Goal: Task Accomplishment & Management: Complete application form

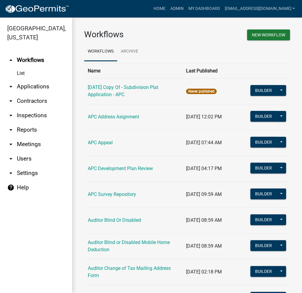
click at [36, 84] on link "arrow_drop_down Applications" at bounding box center [36, 86] width 72 height 14
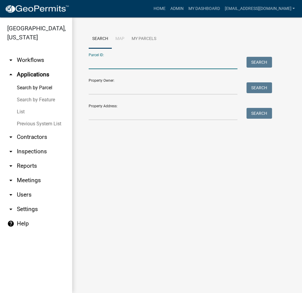
paste input "007-119-025.A"
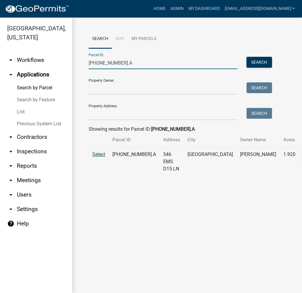
type input "007-119-025.A"
click at [100, 157] on span "Select" at bounding box center [98, 155] width 13 height 6
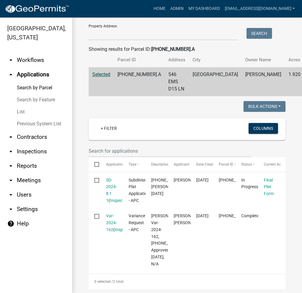
scroll to position [160, 0]
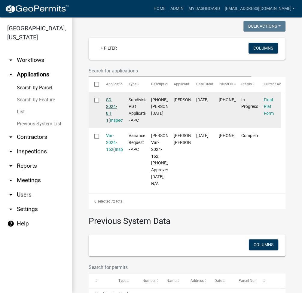
click at [113, 115] on link "SD-2024-8 1 1" at bounding box center [111, 109] width 11 height 25
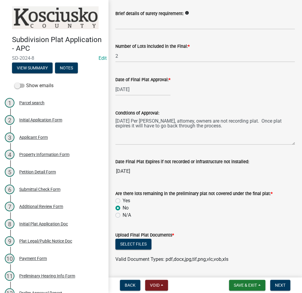
scroll to position [209, 0]
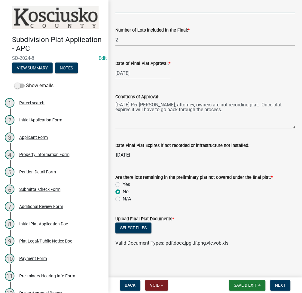
click at [149, 6] on input "Brief details of surety requirement:" at bounding box center [205, 7] width 180 height 12
click at [245, 280] on nav "Back Void Withdraw Lock Expire Void Save & Exit Save Save & Exit Next" at bounding box center [205, 286] width 194 height 16
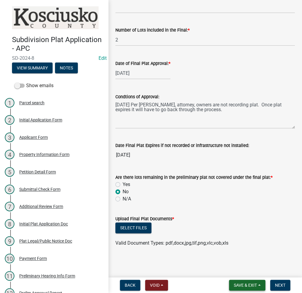
click at [241, 285] on span "Save & Exit" at bounding box center [245, 285] width 23 height 5
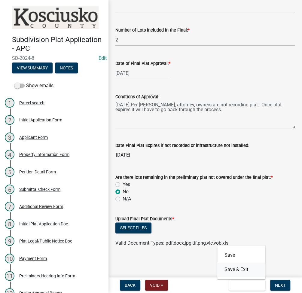
click at [239, 270] on button "Save & Exit" at bounding box center [241, 269] width 48 height 14
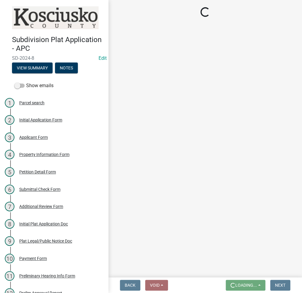
scroll to position [0, 0]
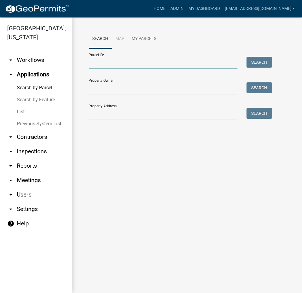
click at [113, 65] on input "Parcel ID:" at bounding box center [163, 63] width 149 height 12
paste input "029-138-001"
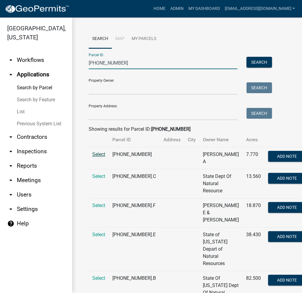
type input "029-138-001"
click at [100, 157] on span "Select" at bounding box center [98, 155] width 13 height 6
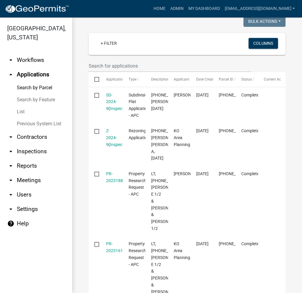
scroll to position [160, 0]
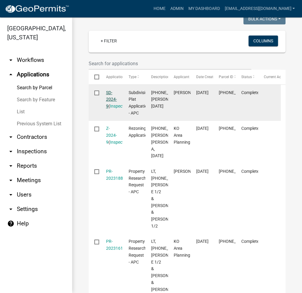
click at [111, 106] on link "SD-2024-9" at bounding box center [111, 99] width 11 height 19
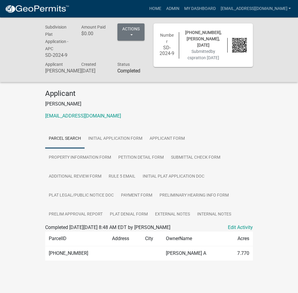
click at [134, 8] on div "Home Admin My Dashboard ltaylor@kcgov.com Admin Account Contractor Profile Logo…" at bounding box center [183, 8] width 219 height 11
click at [181, 8] on link "Admin" at bounding box center [172, 8] width 18 height 11
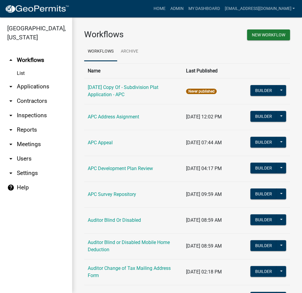
click at [38, 88] on link "arrow_drop_down Applications" at bounding box center [36, 86] width 72 height 14
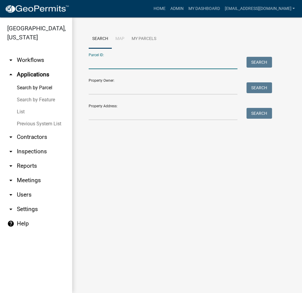
paste input "003-059-003"
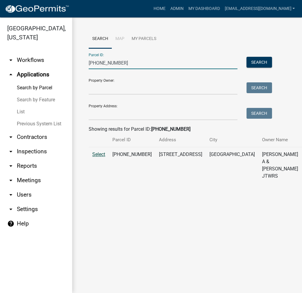
type input "003-059-003"
click at [100, 157] on span "Select" at bounding box center [98, 155] width 13 height 6
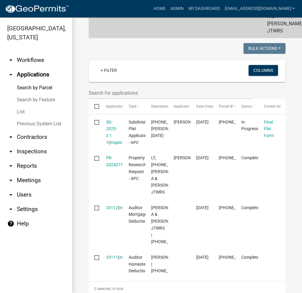
scroll to position [160, 0]
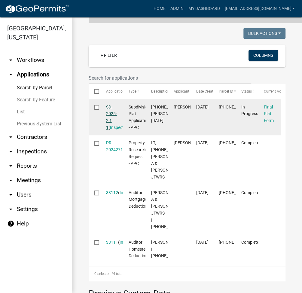
click at [110, 118] on link "SD-2025-2 1 1" at bounding box center [111, 117] width 11 height 25
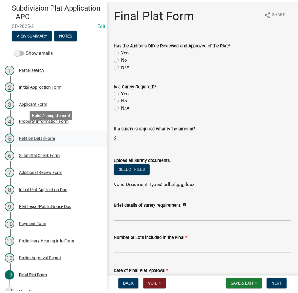
scroll to position [44, 0]
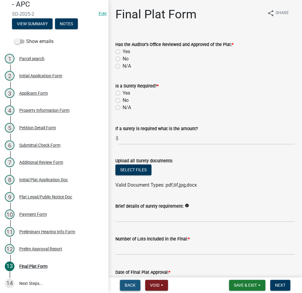
click at [126, 287] on span "Back" at bounding box center [130, 285] width 11 height 5
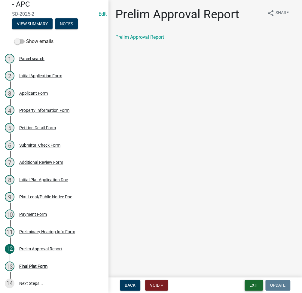
click at [256, 284] on button "Exit" at bounding box center [254, 285] width 18 height 11
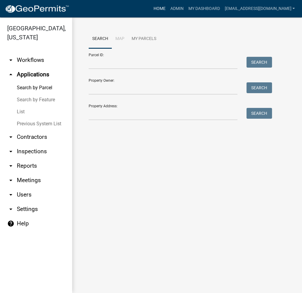
click at [168, 10] on link "Home" at bounding box center [159, 8] width 17 height 11
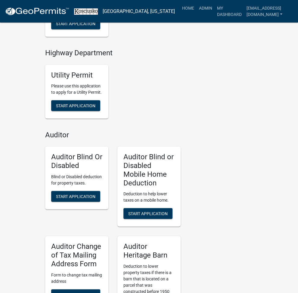
scroll to position [1484, 0]
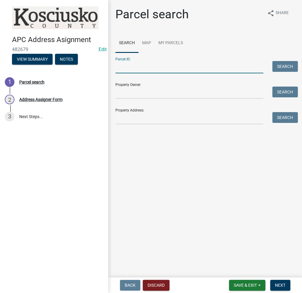
paste input "001-048-004.E"
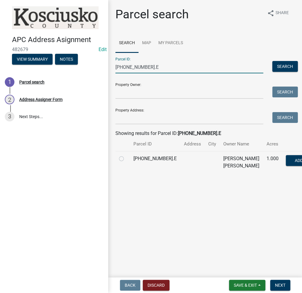
type input "001-048-004.E"
click at [126, 155] on label at bounding box center [126, 155] width 0 height 0
click at [126, 159] on input "radio" at bounding box center [128, 157] width 4 height 4
radio input "true"
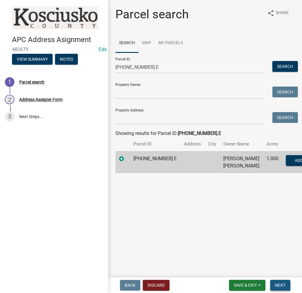
click at [284, 284] on span "Next" at bounding box center [280, 285] width 11 height 5
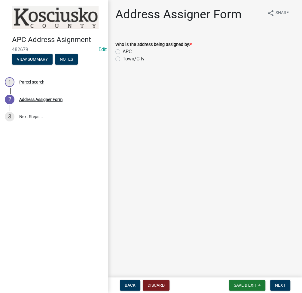
click at [123, 53] on label "APC" at bounding box center [127, 51] width 9 height 7
click at [123, 52] on input "APC" at bounding box center [125, 50] width 4 height 4
radio input "true"
click at [281, 284] on span "Next" at bounding box center [280, 285] width 11 height 5
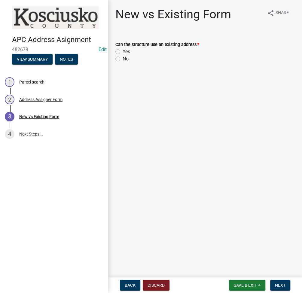
click at [123, 59] on label "No" at bounding box center [126, 58] width 6 height 7
click at [123, 59] on input "No" at bounding box center [125, 57] width 4 height 4
radio input "true"
click at [285, 282] on button "Next" at bounding box center [280, 285] width 20 height 11
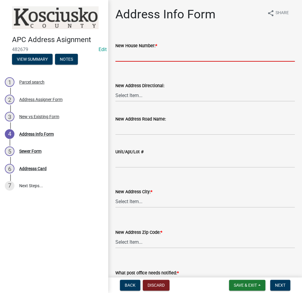
click at [149, 54] on input "New House Number: *" at bounding box center [205, 55] width 180 height 12
type input "1851"
select select "96281095-6cf4-4b63-a344-abe74cfcb4ae"
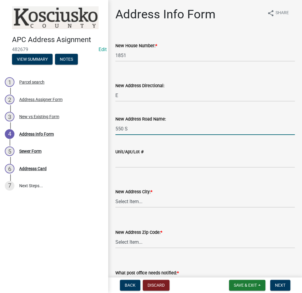
type input "550 S"
select select "ddfc2f93-22be-47c5-adbb-e11b6b687896"
select select "e48653ed-8a46-41d9-8ccf-4f924998a8f9"
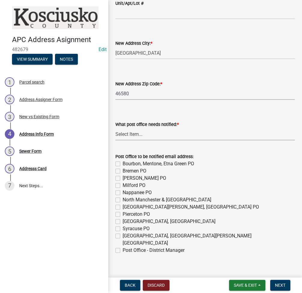
click at [131, 136] on select "Select Item... None Bourbon Bremen Cromwell Mentone Milford Nappanee North Manc…" at bounding box center [205, 134] width 180 height 12
click at [115, 128] on select "Select Item... None Bourbon Bremen Cromwell Mentone Milford Nappanee North Manc…" at bounding box center [205, 134] width 180 height 12
select select "0563639f-7acd-4a06-be3d-72136ab2d1fc"
click at [123, 234] on label "Warsaw, Claypool, Winona Lake PO" at bounding box center [209, 239] width 172 height 14
click at [123, 234] on input "Warsaw, Claypool, Winona Lake PO" at bounding box center [125, 234] width 4 height 4
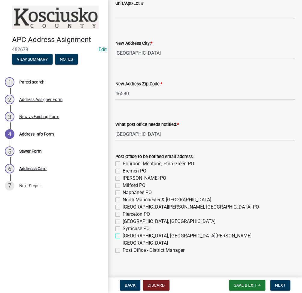
checkbox input "true"
checkbox input "false"
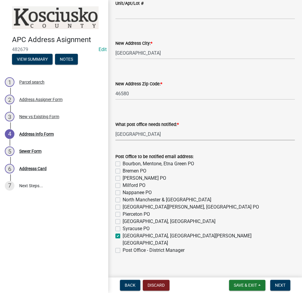
checkbox input "false"
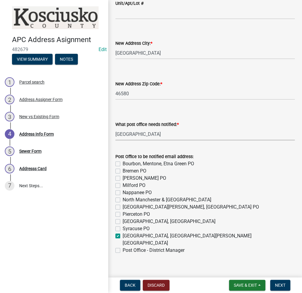
checkbox input "false"
checkbox input "true"
click at [123, 247] on label "Post Office - District Manager" at bounding box center [154, 250] width 62 height 7
click at [123, 247] on input "Post Office - District Manager" at bounding box center [125, 249] width 4 height 4
checkbox input "true"
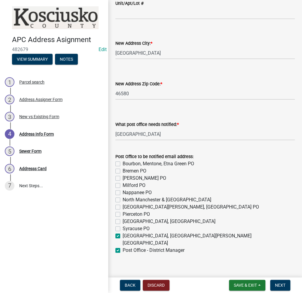
checkbox input "false"
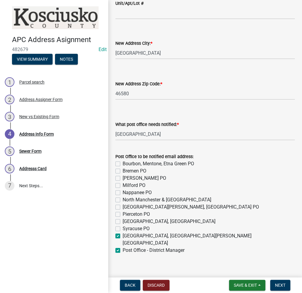
checkbox input "false"
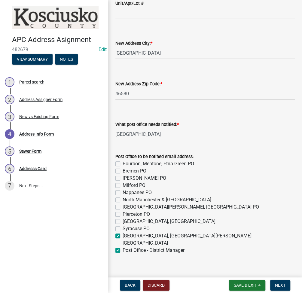
checkbox input "true"
click at [279, 288] on button "Next" at bounding box center [280, 285] width 20 height 11
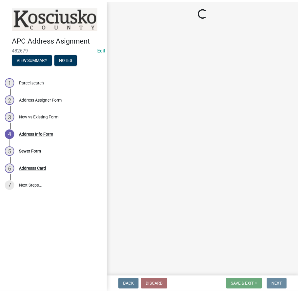
scroll to position [0, 0]
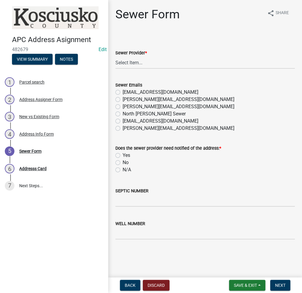
click at [238, 16] on div "Sewer Form share Share" at bounding box center [205, 16] width 180 height 19
click at [147, 65] on select "Select Item... N/A Turkey Creek City of Warsaw Lakeland Sewer Town of North Web…" at bounding box center [205, 63] width 180 height 12
click at [115, 57] on select "Select Item... N/A Turkey Creek City of Warsaw Lakeland Sewer Town of North Web…" at bounding box center [205, 63] width 180 height 12
select select "523673c0-1176-4203-96db-de6e9efd0509"
click at [123, 170] on label "N/A" at bounding box center [127, 169] width 8 height 7
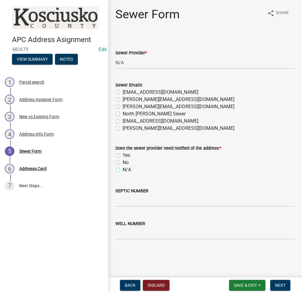
click at [123, 170] on input "N/A" at bounding box center [125, 168] width 4 height 4
radio input "true"
click at [124, 196] on input "SEPTIC NUMBER" at bounding box center [205, 201] width 180 height 12
type input "21291"
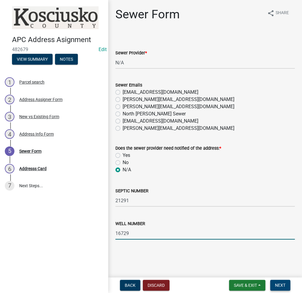
type input "16729"
click at [287, 287] on button "Next" at bounding box center [280, 285] width 20 height 11
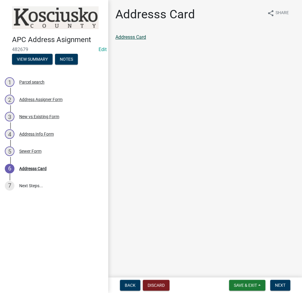
click at [134, 38] on link "Addresss Card" at bounding box center [130, 37] width 31 height 6
click at [282, 284] on span "Next" at bounding box center [280, 285] width 11 height 5
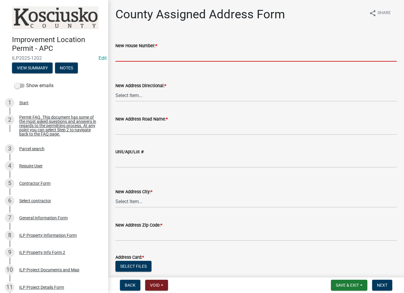
click at [220, 59] on input "New House Number: *" at bounding box center [255, 55] width 281 height 12
type input "1851"
select select "148f84ff-3e58-44c7-a4f6-3eb3f135cbab"
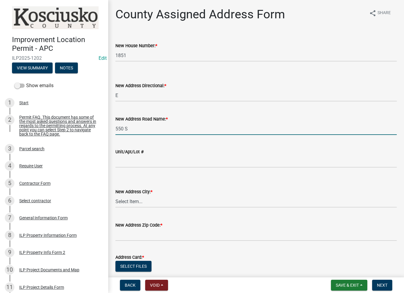
type input "550 S"
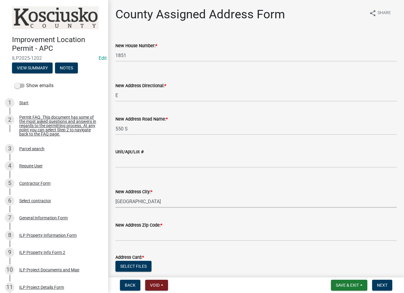
select select "b9c97ed9-41f4-4f2e-80f7-d2436b6d337b"
type input "46580"
click at [137, 265] on button "Select files" at bounding box center [133, 266] width 36 height 11
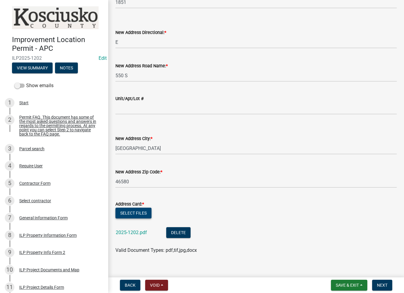
scroll to position [60, 0]
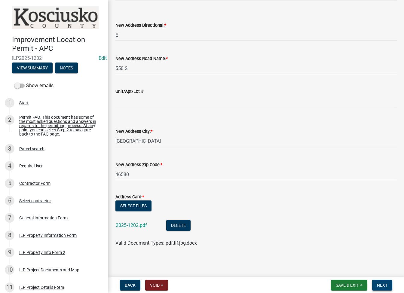
click at [382, 286] on span "Next" at bounding box center [382, 285] width 11 height 5
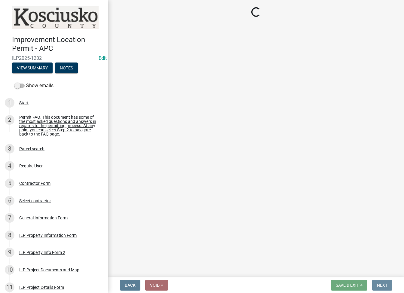
scroll to position [0, 0]
